Goal: Task Accomplishment & Management: Use online tool/utility

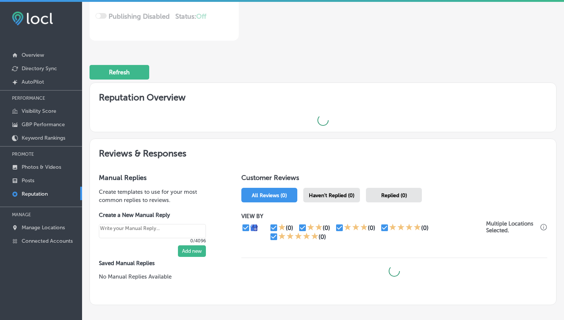
scroll to position [194, 0]
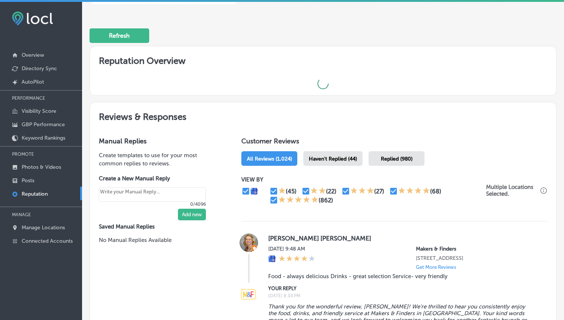
click at [388, 159] on span "Replied (980)" at bounding box center [397, 159] width 32 height 6
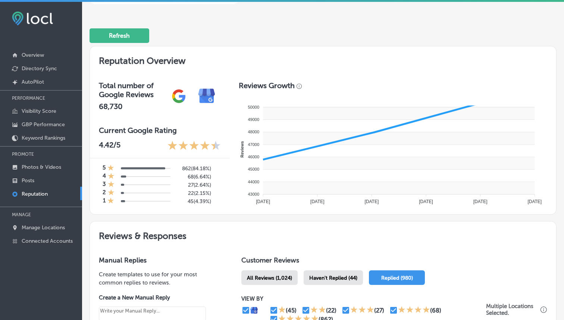
scroll to position [348, 0]
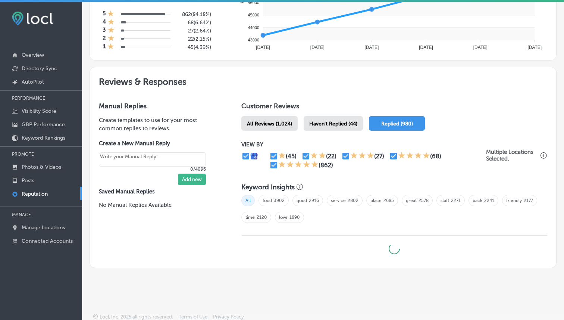
type textarea "x"
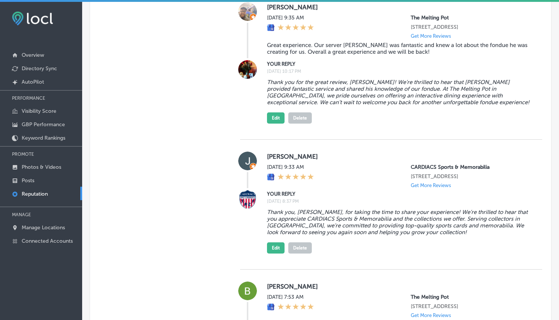
scroll to position [737, 0]
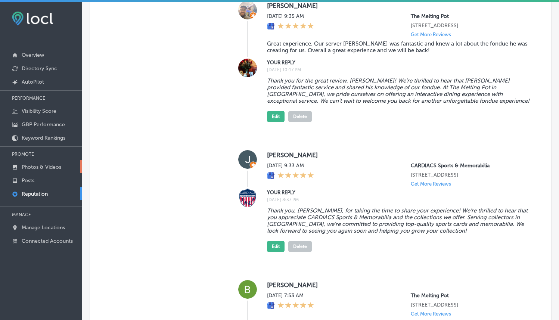
click at [41, 164] on p "Photos & Videos" at bounding box center [42, 167] width 40 height 6
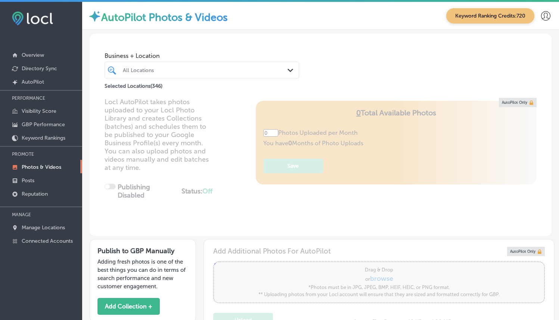
type input "5"
click at [282, 67] on div "All Locations Path Created with Sketch." at bounding box center [202, 70] width 194 height 12
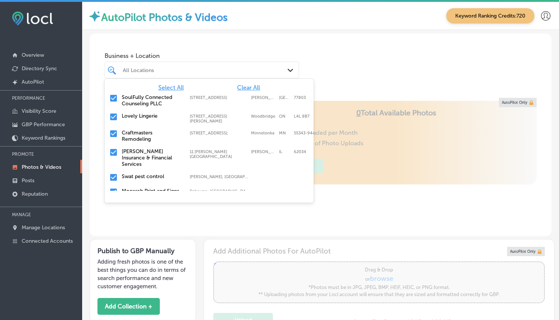
click at [248, 85] on span "Clear All" at bounding box center [248, 87] width 23 height 7
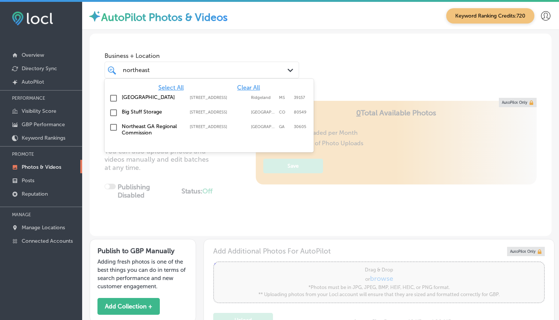
click at [178, 100] on label "[GEOGRAPHIC_DATA]" at bounding box center [152, 97] width 60 height 6
type input "northeast"
click at [400, 57] on div "Business + Location option [STREET_ADDRESS]. option [STREET_ADDRESS]. 4 results…" at bounding box center [321, 62] width 462 height 57
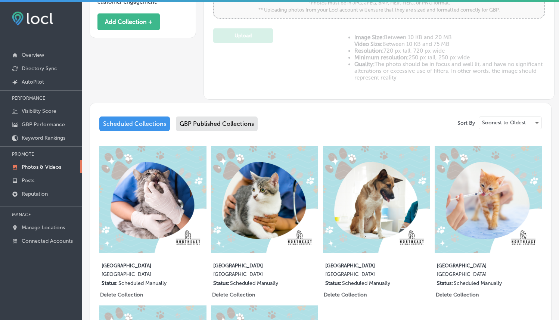
click at [220, 123] on div "GBP Published Collections" at bounding box center [217, 123] width 82 height 15
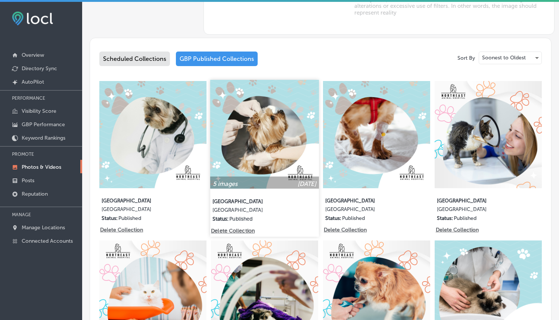
scroll to position [351, 0]
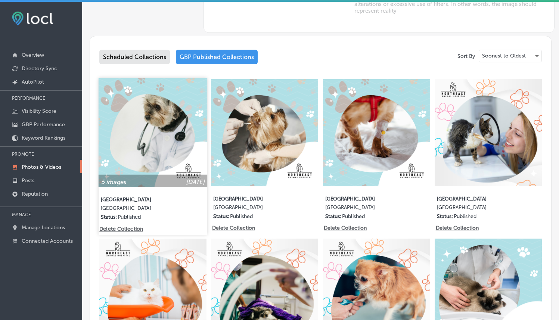
click at [150, 127] on img at bounding box center [153, 132] width 109 height 109
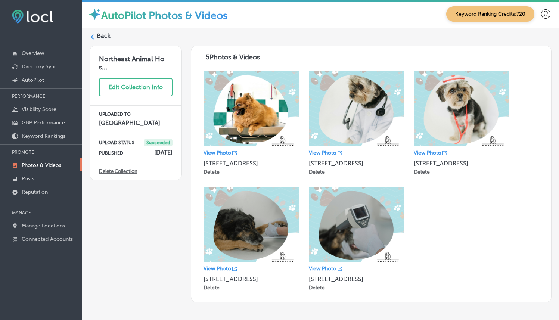
scroll to position [1, 0]
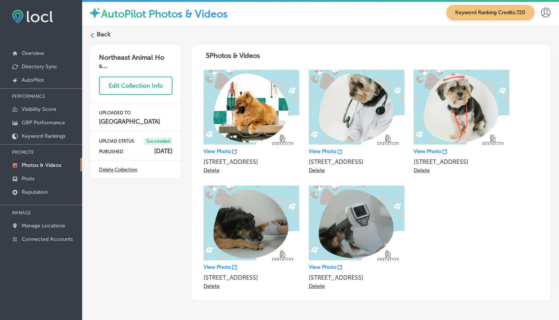
click at [100, 33] on label "Back" at bounding box center [104, 34] width 14 height 8
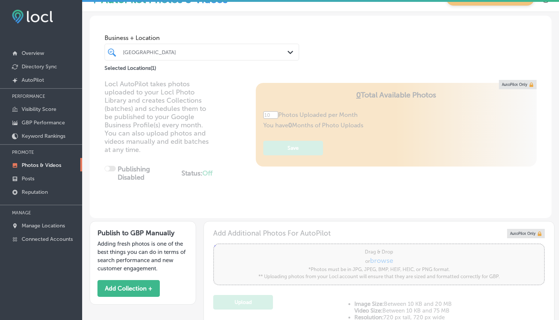
type input "5"
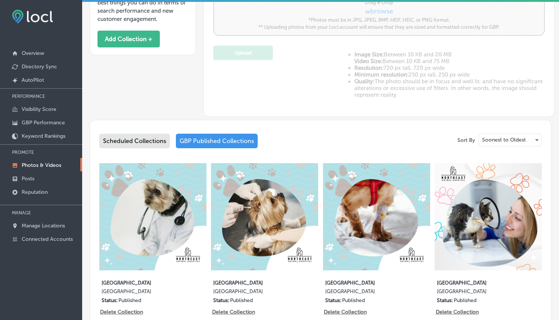
scroll to position [341, 0]
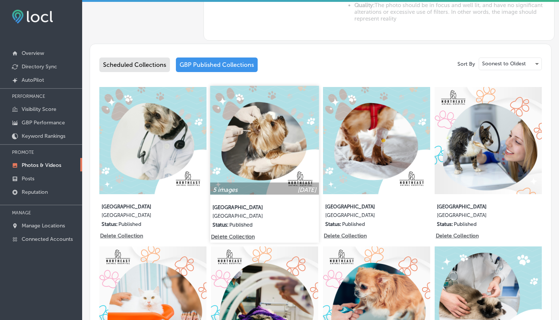
click at [243, 143] on img at bounding box center [264, 140] width 109 height 109
